Goal: Task Accomplishment & Management: Complete application form

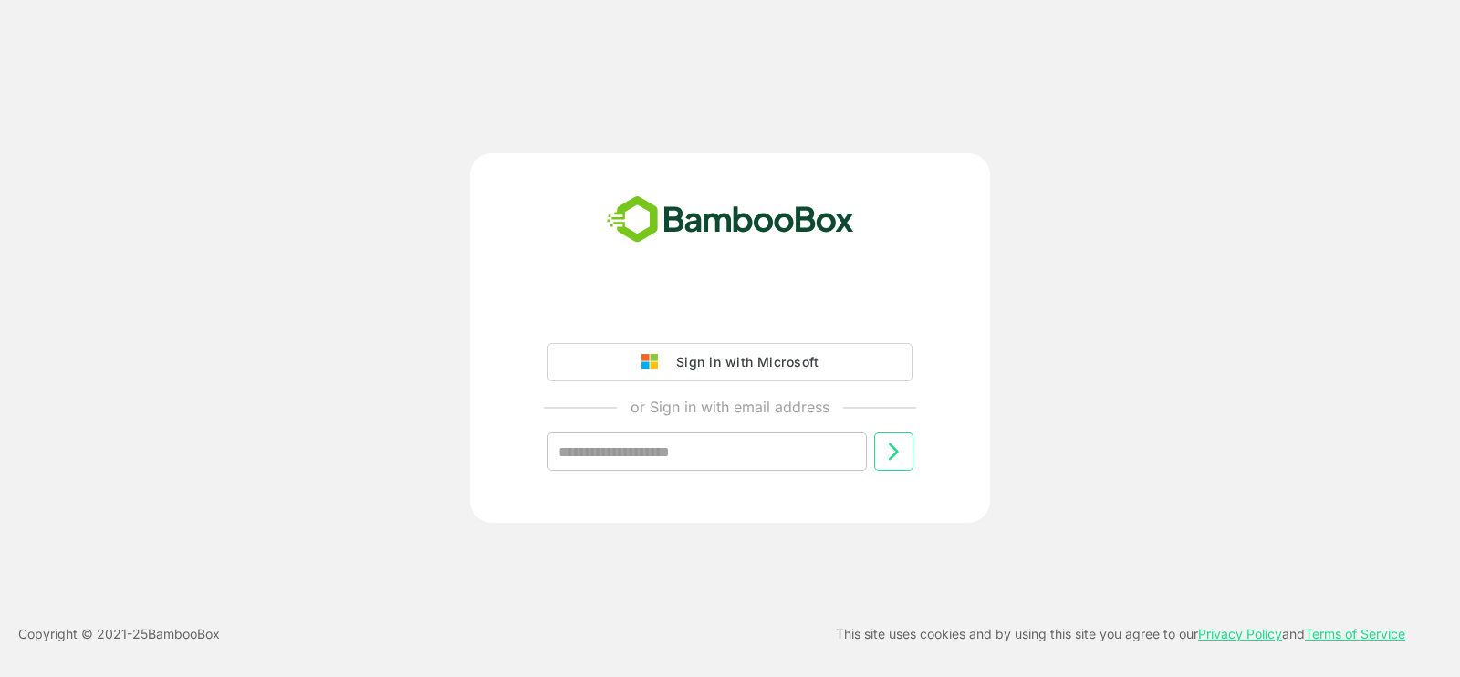
click at [799, 453] on input "text" at bounding box center [707, 452] width 319 height 38
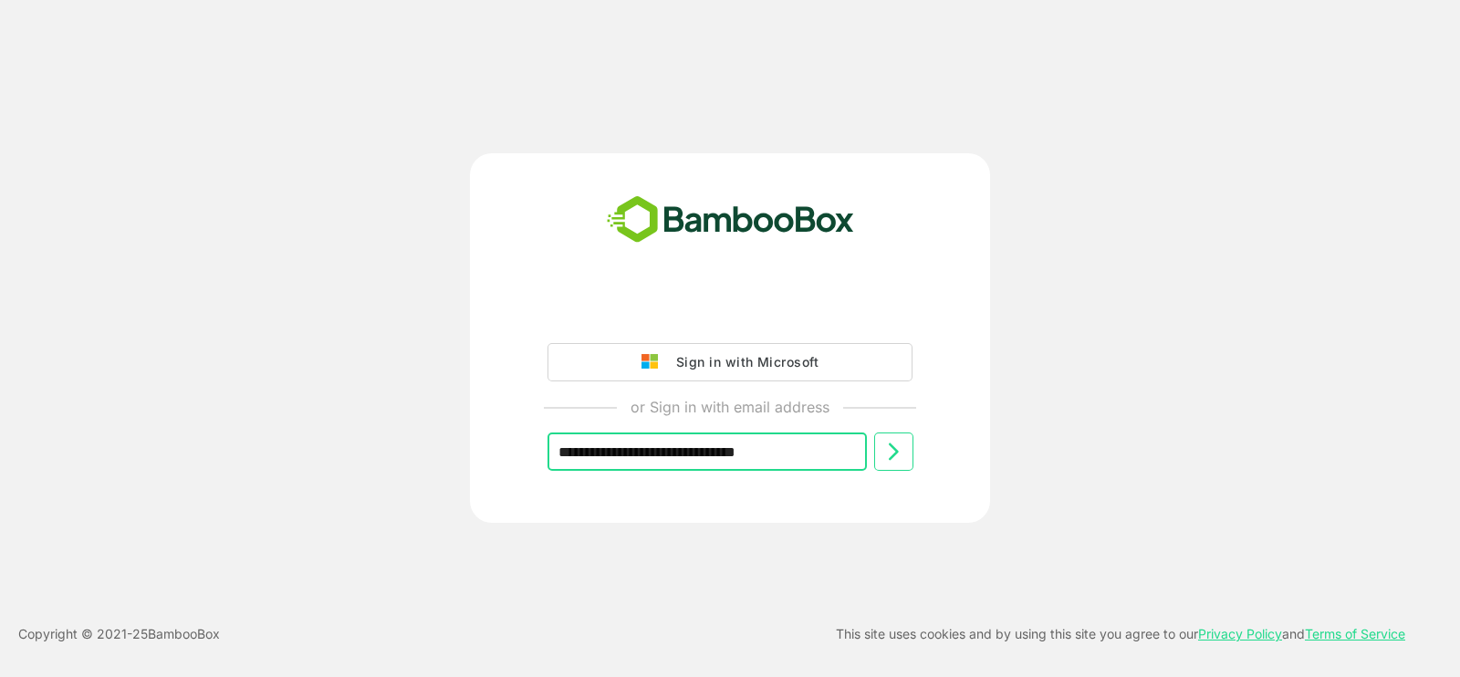
type input "**********"
click at [900, 454] on icon at bounding box center [893, 452] width 22 height 22
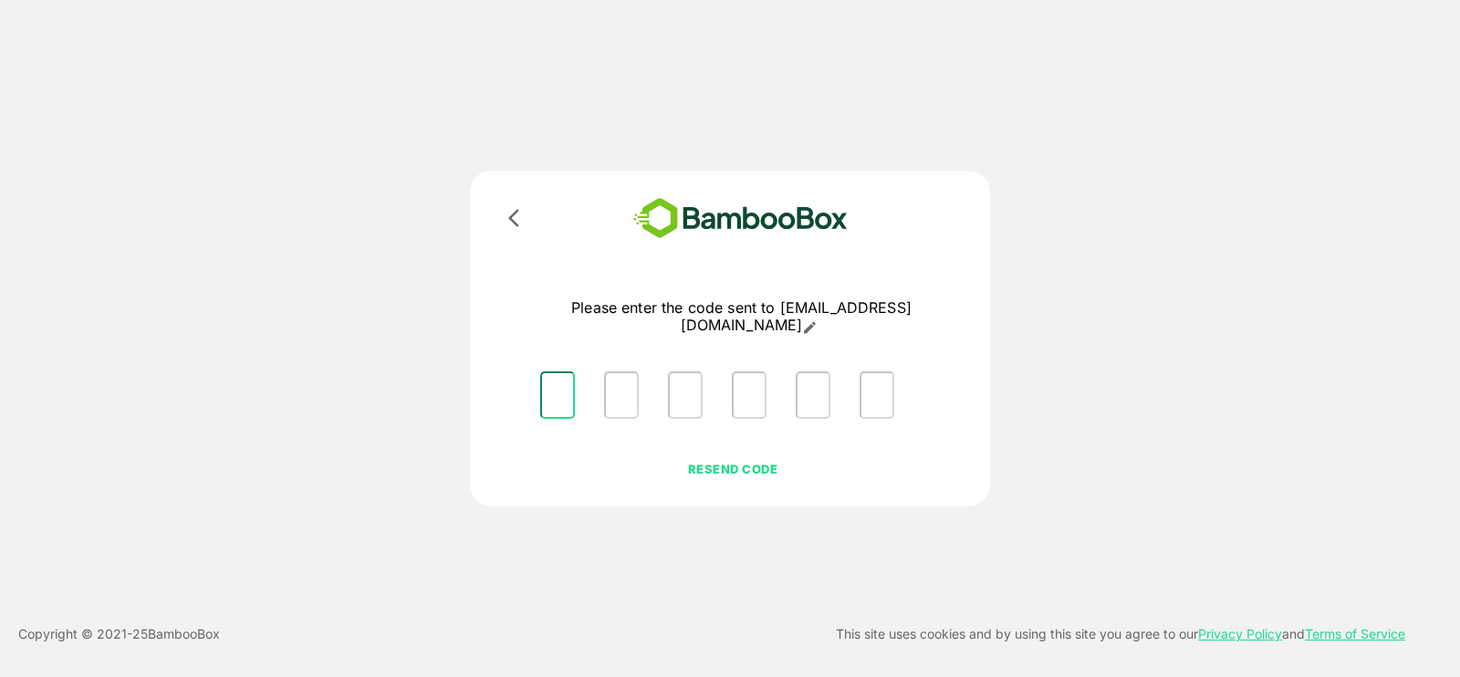
click at [558, 399] on input "Please enter OTP character 1" at bounding box center [557, 394] width 35 height 47
type input "*"
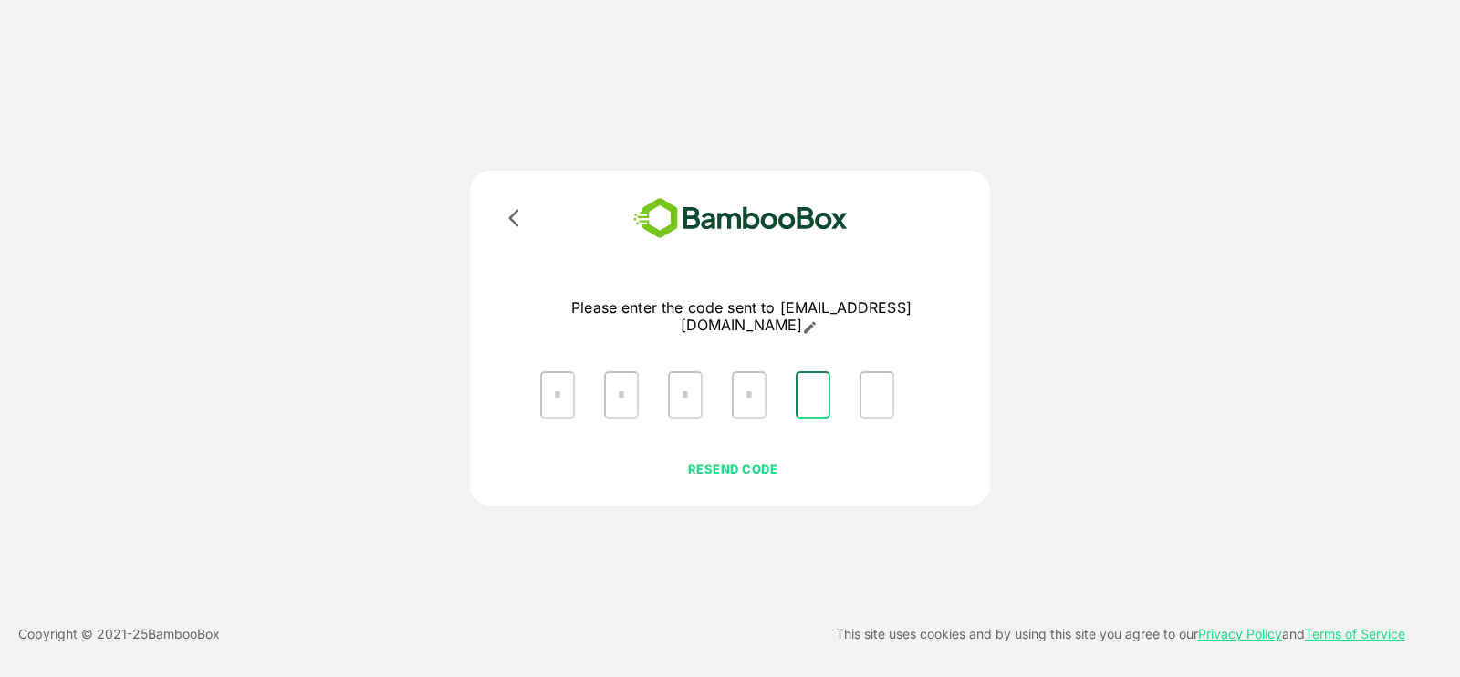
type input "*"
